Goal: Task Accomplishment & Management: Manage account settings

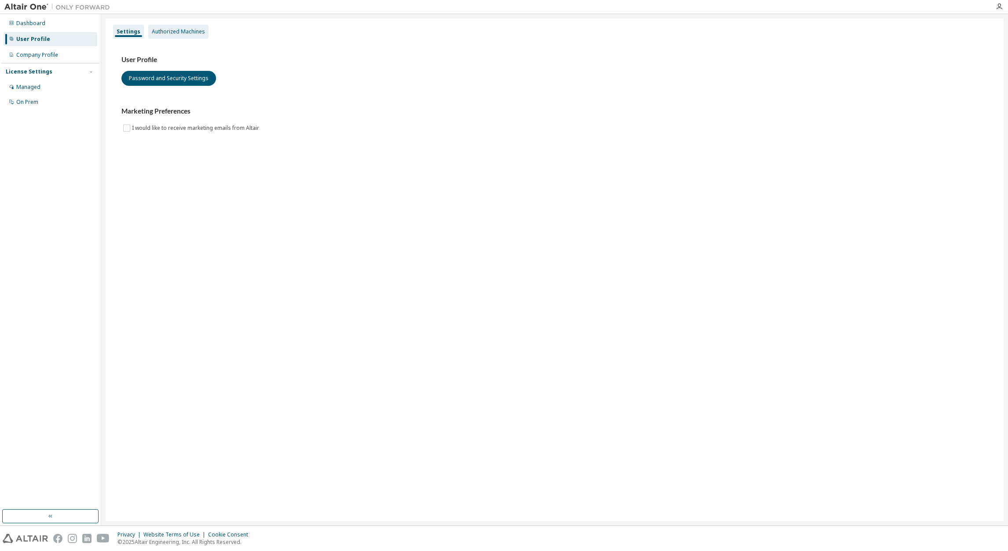
click at [177, 33] on div "Authorized Machines" at bounding box center [178, 31] width 53 height 7
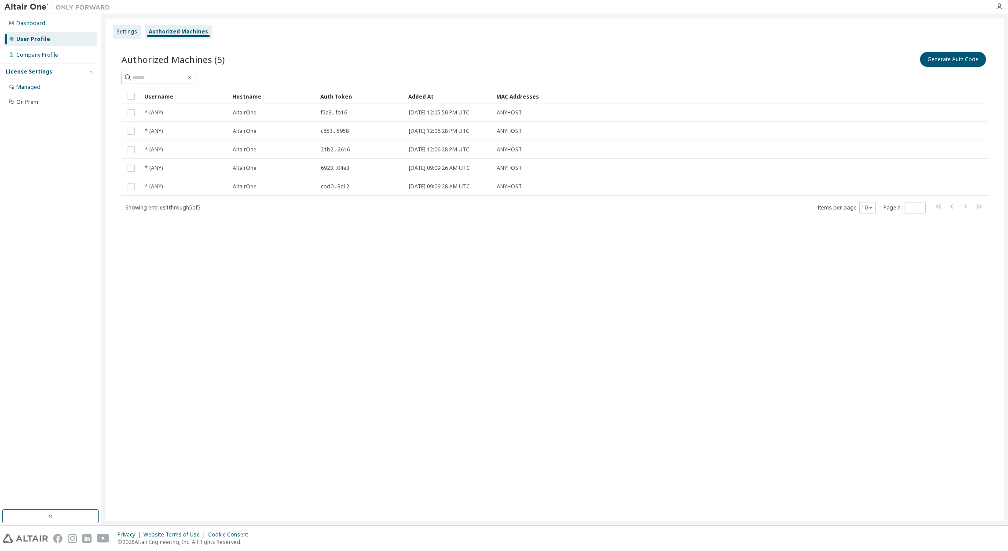
click at [123, 27] on div "Settings" at bounding box center [127, 32] width 28 height 14
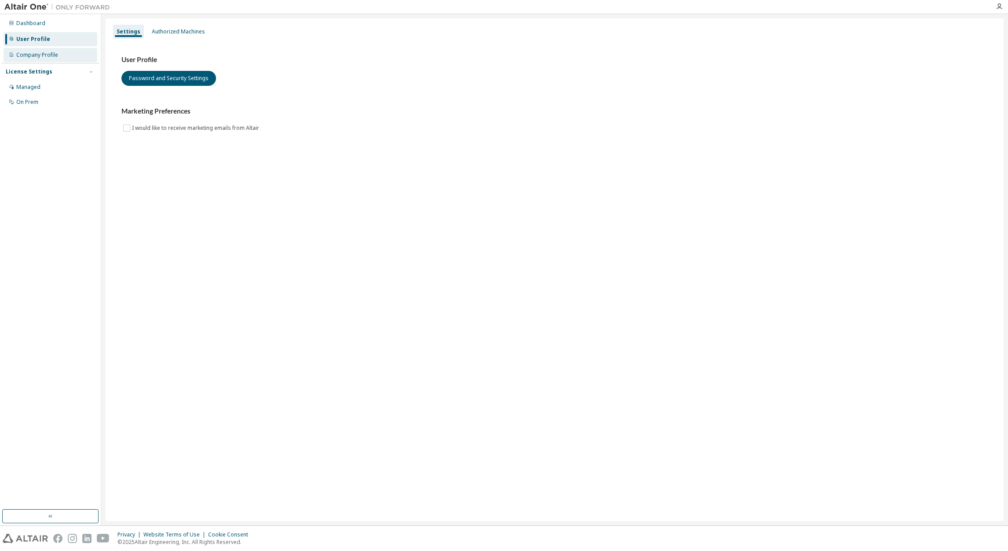
click at [51, 55] on div "Company Profile" at bounding box center [37, 54] width 42 height 7
